Goal: Obtain resource: Obtain resource

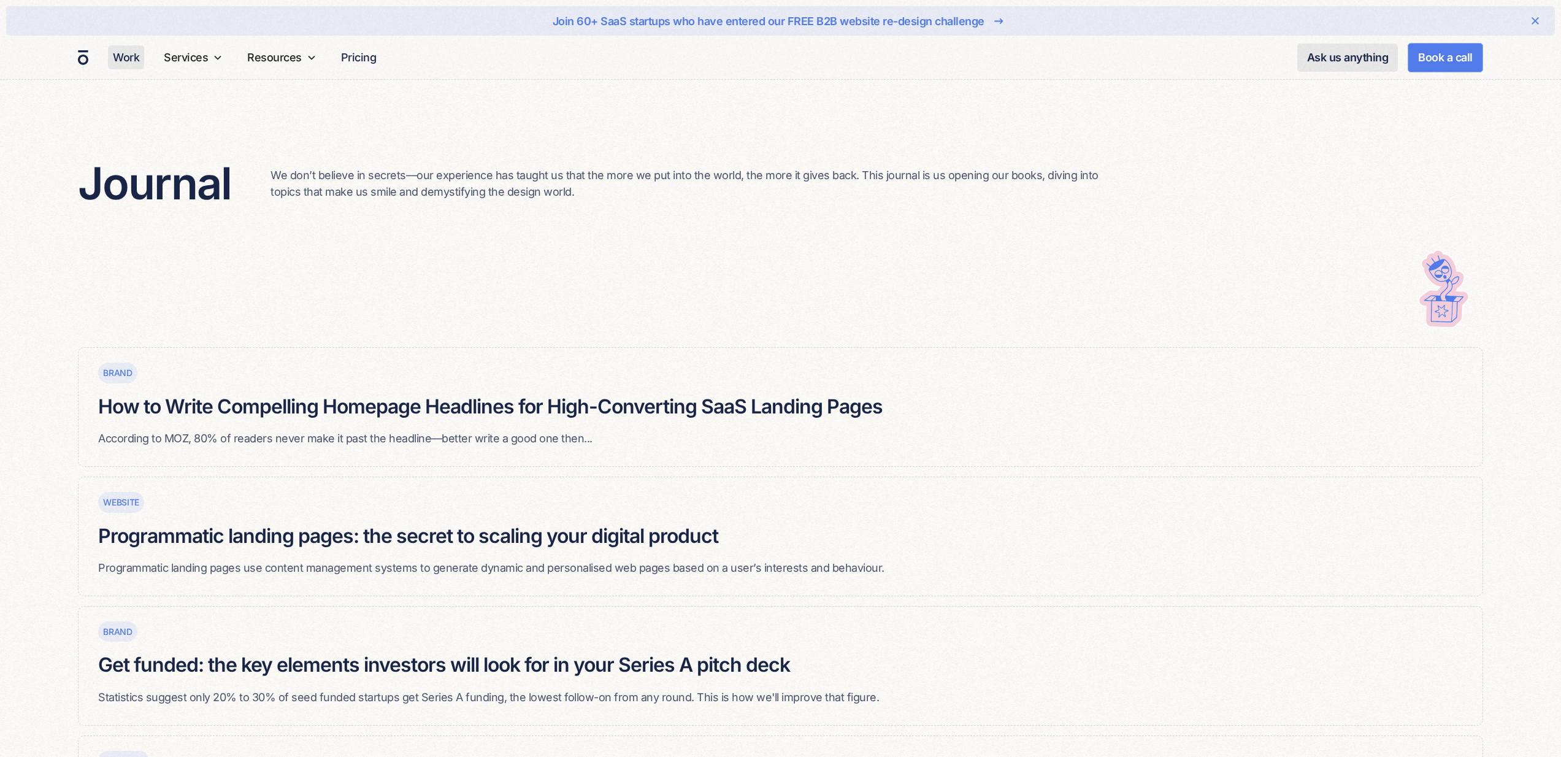
click at [120, 54] on link "Work" at bounding box center [126, 57] width 36 height 24
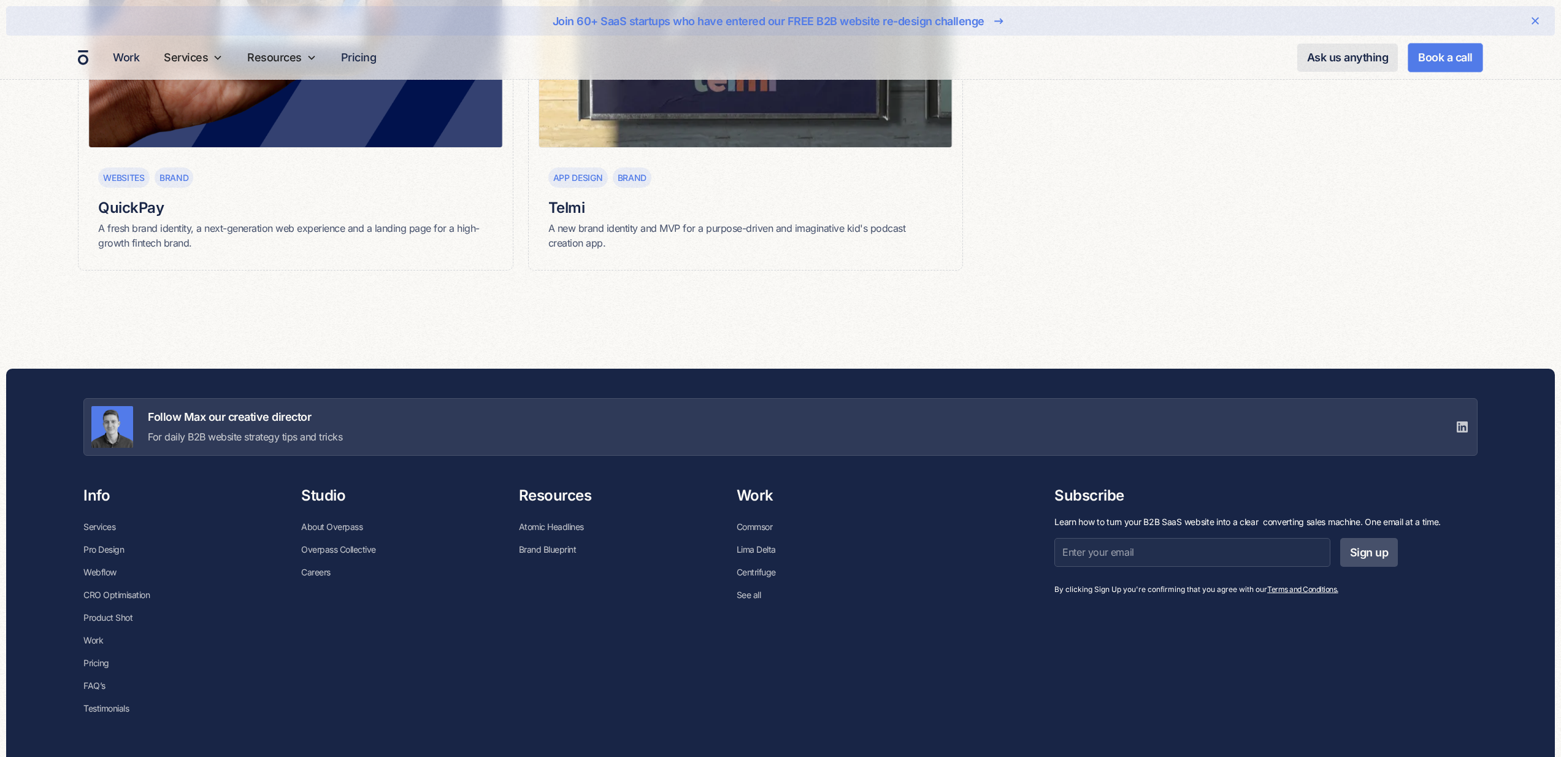
scroll to position [2535, 0]
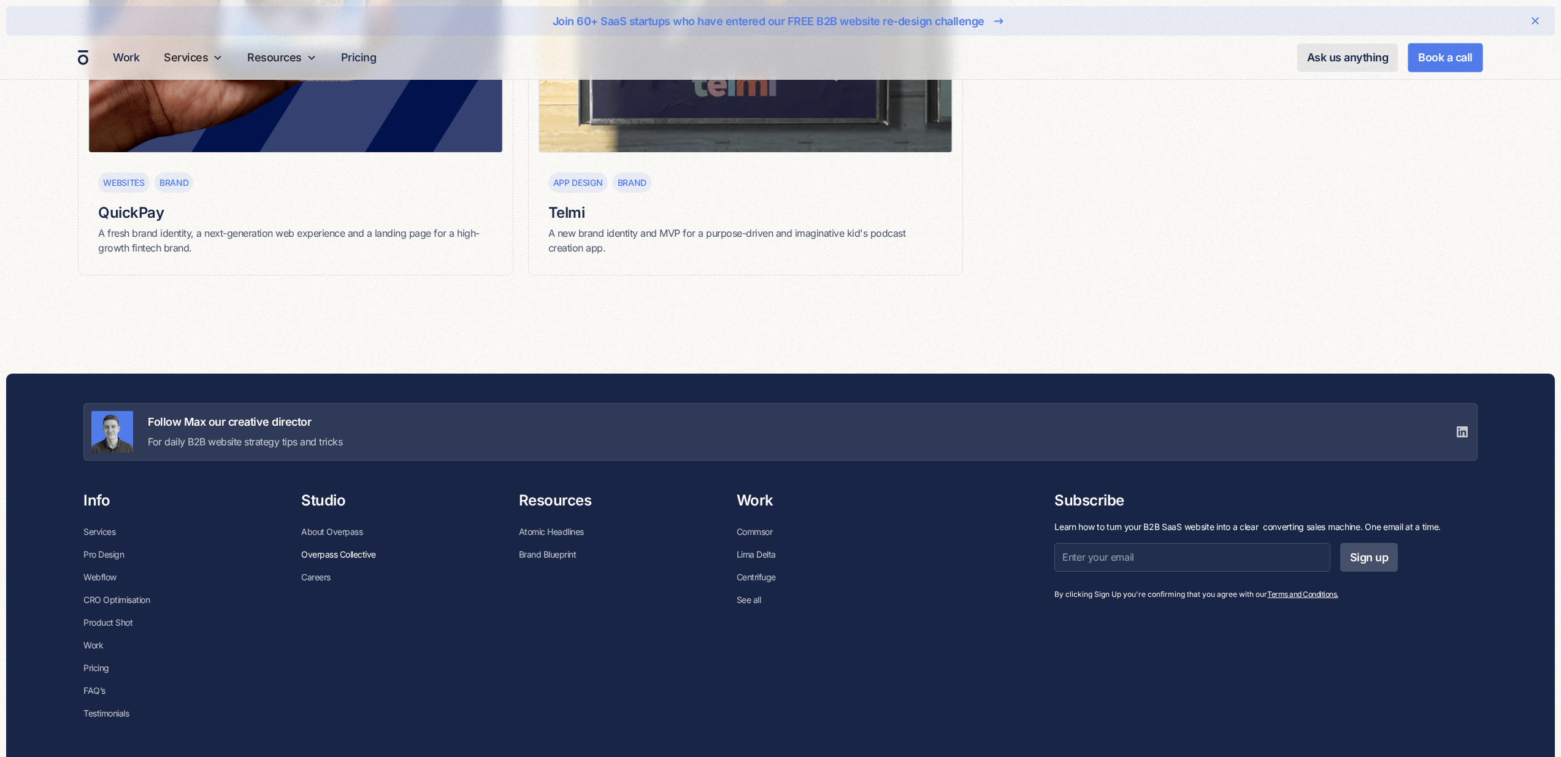
click at [353, 553] on link "Overpass Collective" at bounding box center [338, 554] width 75 height 23
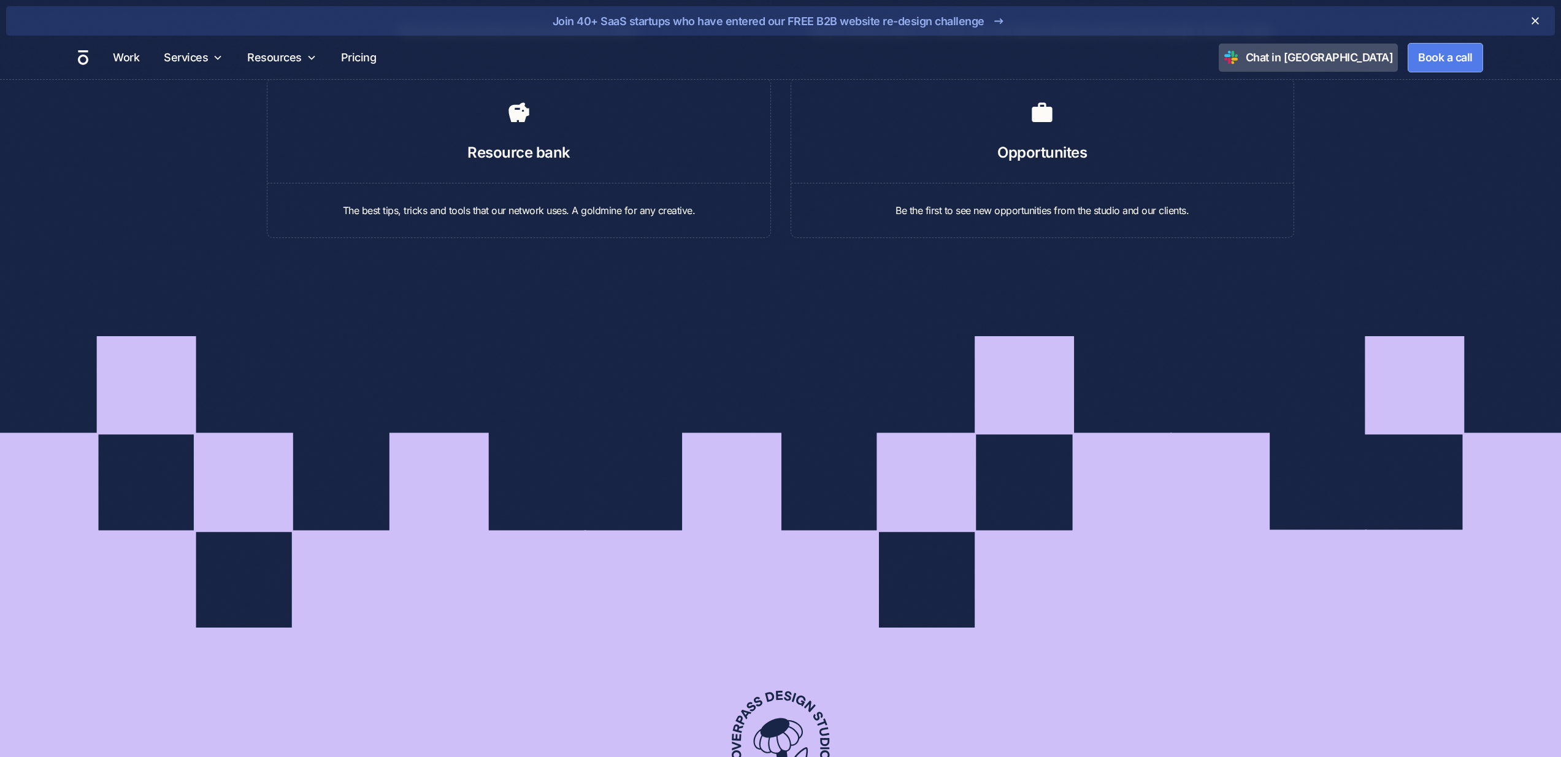
scroll to position [2404, 0]
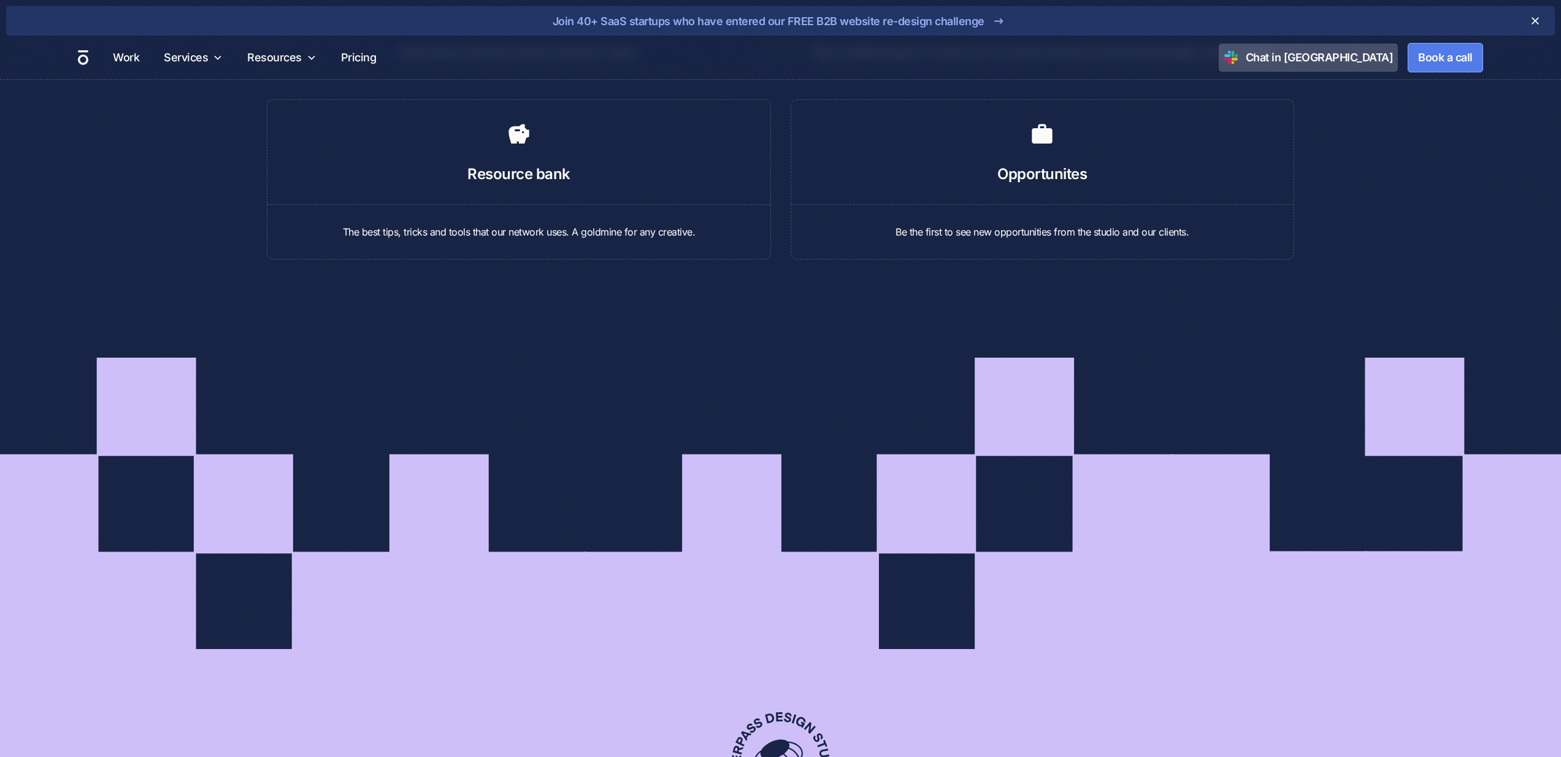
click at [516, 167] on h6 "Resource bank" at bounding box center [518, 174] width 103 height 21
click at [516, 224] on div "The best tips, tricks and tools that our network uses. A goldmine for any creat…" at bounding box center [518, 221] width 503 height 35
click at [517, 227] on p "The best tips, tricks and tools that our network uses. A goldmine for any creat…" at bounding box center [519, 232] width 464 height 15
drag, startPoint x: 530, startPoint y: 136, endPoint x: 524, endPoint y: 133, distance: 6.6
click at [529, 134] on icon at bounding box center [519, 134] width 25 height 25
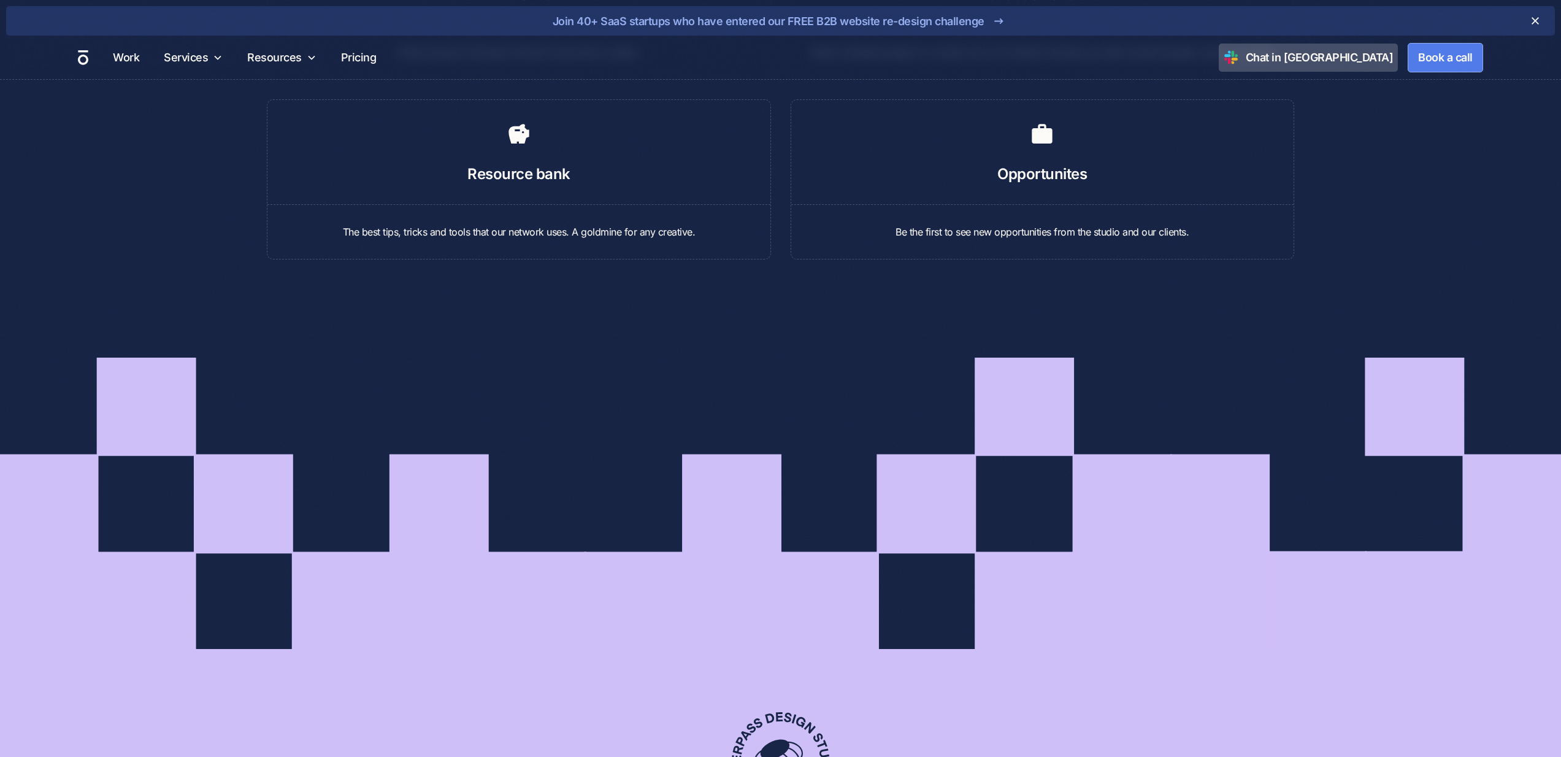
click at [524, 133] on icon at bounding box center [519, 134] width 25 height 25
click at [537, 226] on div "The best tips, tricks and tools that our network uses. A goldmine for any creat…" at bounding box center [518, 221] width 503 height 35
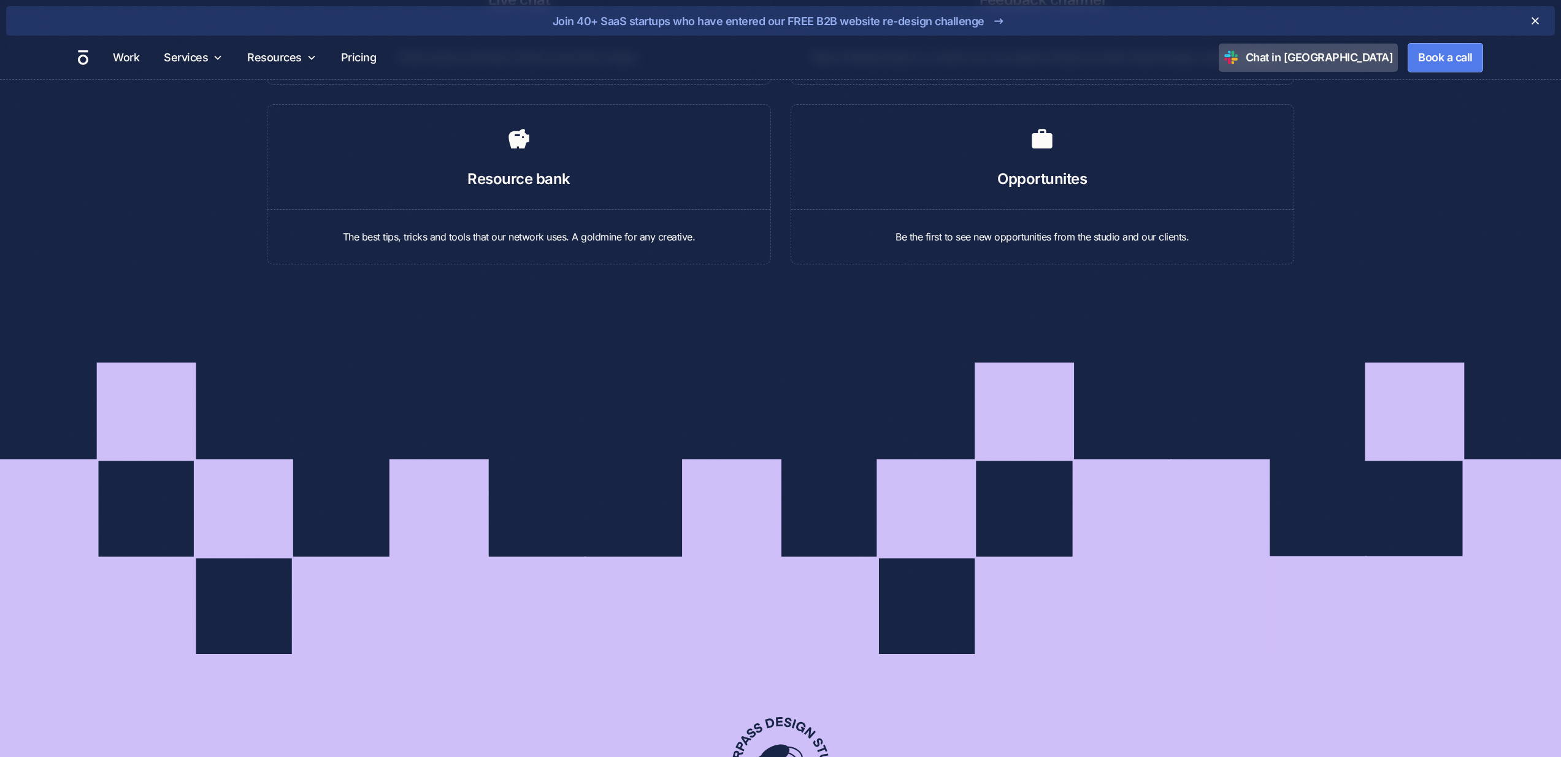
scroll to position [2397, 0]
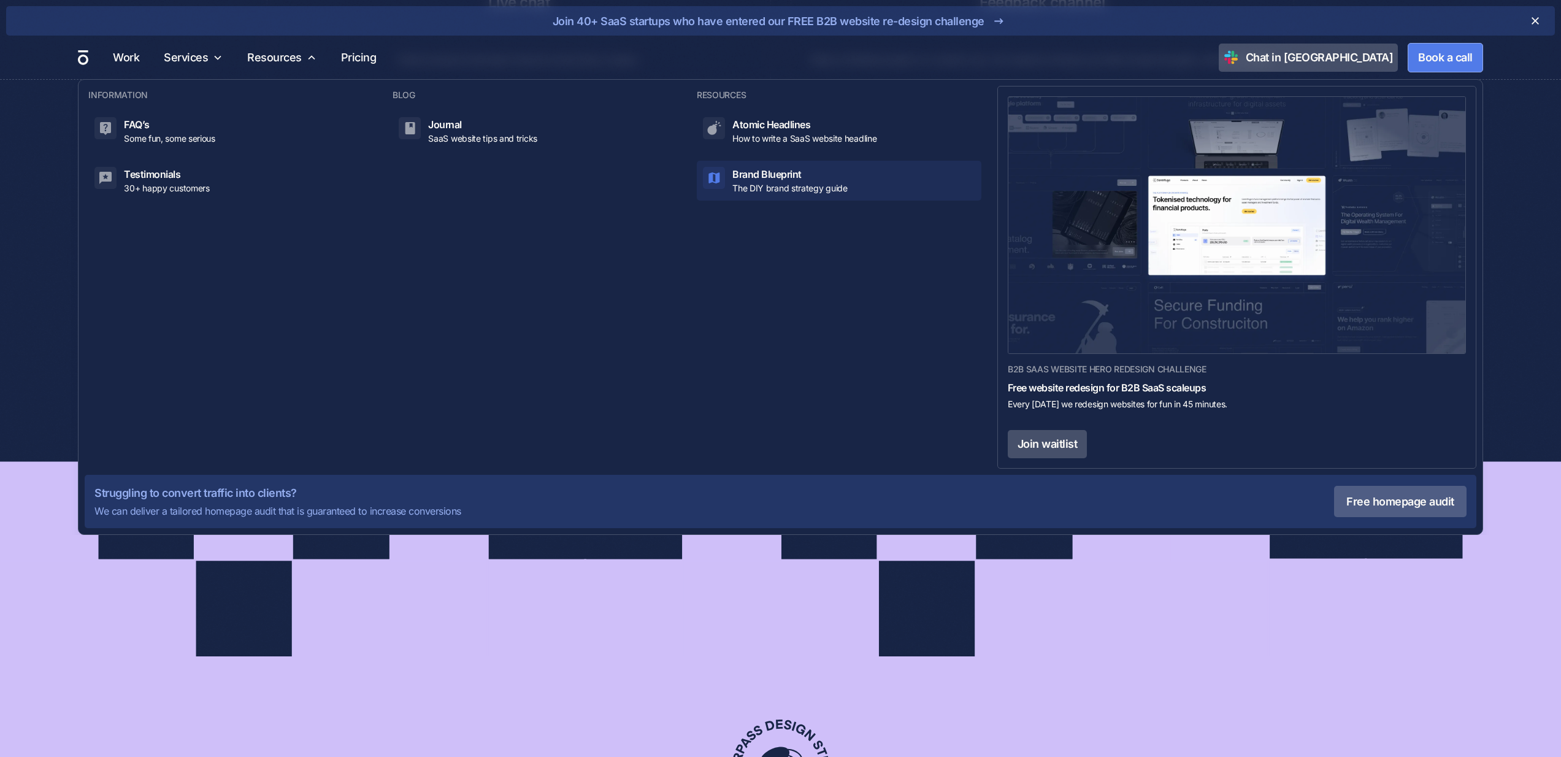
click at [778, 182] on p "The DIY brand strategy guide" at bounding box center [789, 188] width 115 height 13
